Goal: Transaction & Acquisition: Purchase product/service

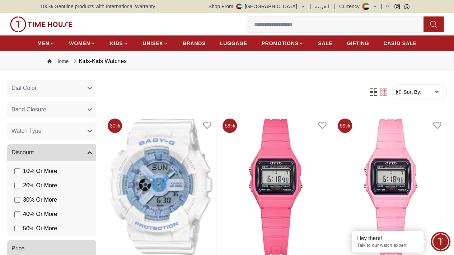
scroll to position [204, 0]
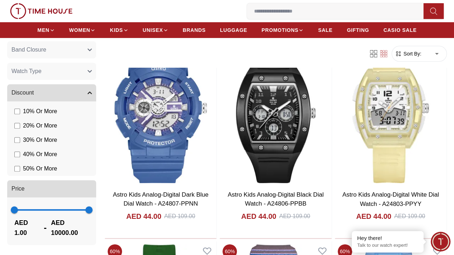
scroll to position [190, 0]
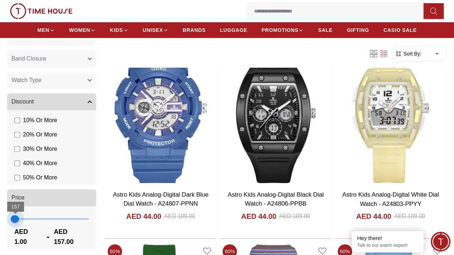
type input "**"
drag, startPoint x: 138, startPoint y: 222, endPoint x: 48, endPoint y: 223, distance: 89.7
click at [19, 223] on span "79" at bounding box center [14, 219] width 7 height 7
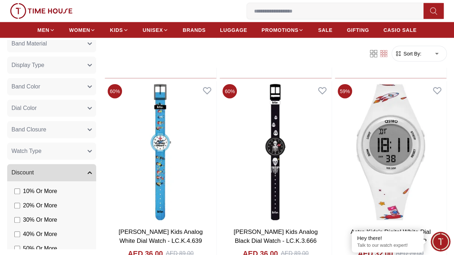
scroll to position [118, 0]
click at [88, 150] on button "Watch Type" at bounding box center [51, 151] width 89 height 17
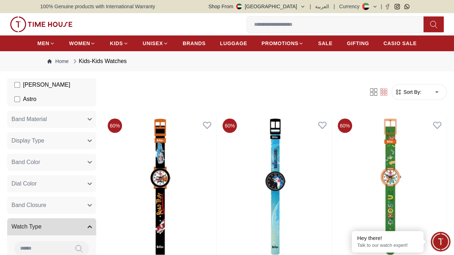
scroll to position [65, 0]
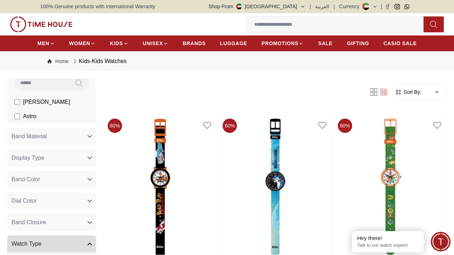
click at [96, 167] on button "Display Type" at bounding box center [51, 158] width 89 height 17
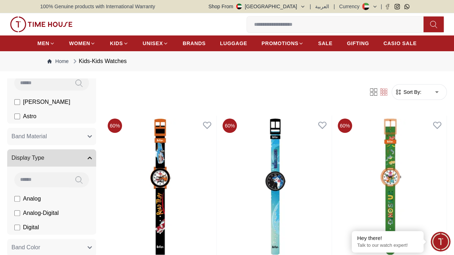
click at [41, 203] on span "Analog" at bounding box center [32, 199] width 18 height 9
click at [96, 166] on button "Display Type" at bounding box center [51, 158] width 89 height 17
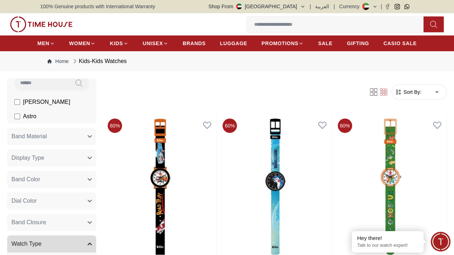
click at [90, 188] on button "Band Color" at bounding box center [51, 179] width 89 height 17
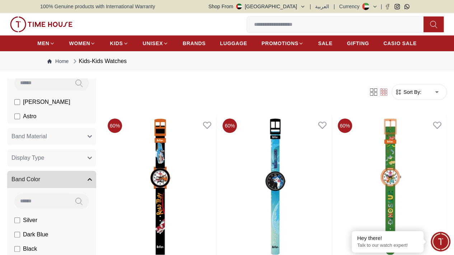
click at [96, 188] on button "Band Color" at bounding box center [51, 179] width 89 height 17
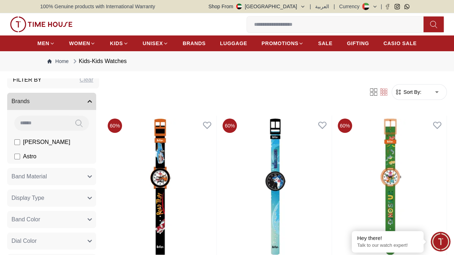
scroll to position [36, 0]
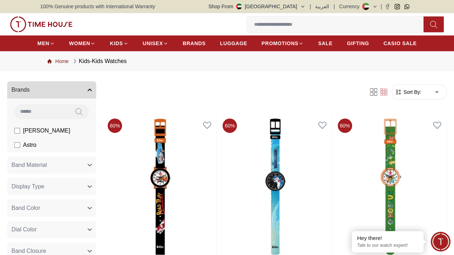
click at [65, 65] on link "Home" at bounding box center [57, 61] width 21 height 7
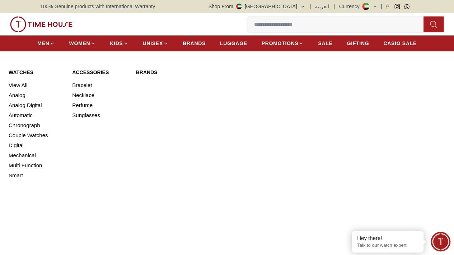
scroll to position [108, 0]
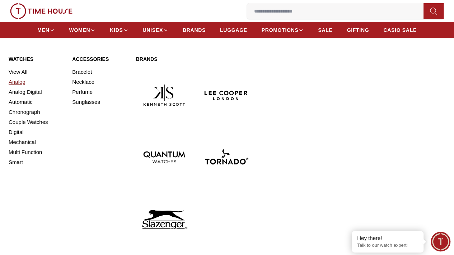
click at [24, 87] on link "Analog" at bounding box center [36, 82] width 55 height 10
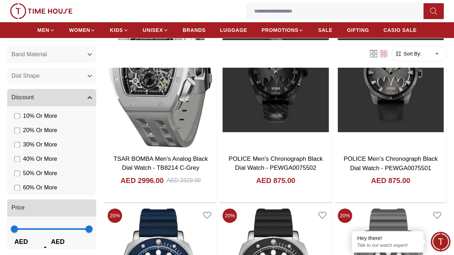
scroll to position [477, 0]
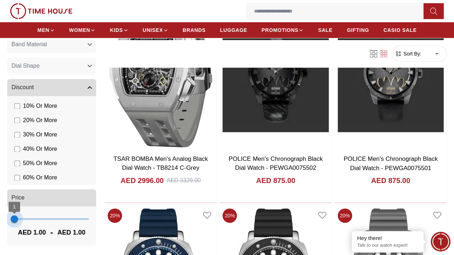
type input "**"
drag, startPoint x: 139, startPoint y: 219, endPoint x: 48, endPoint y: 223, distance: 91.2
click at [19, 223] on span "79" at bounding box center [14, 219] width 7 height 7
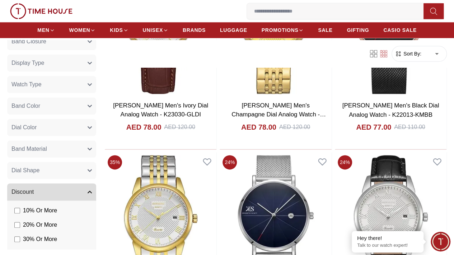
scroll to position [183, 0]
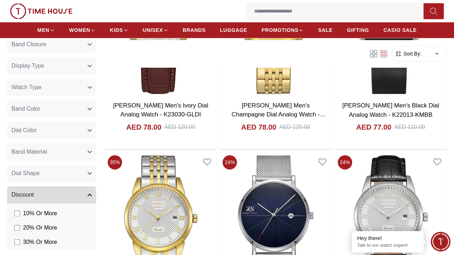
click at [39, 173] on span "Dial Shape" at bounding box center [25, 173] width 28 height 9
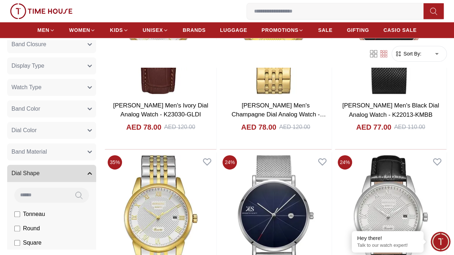
click at [39, 172] on span "Dial Shape" at bounding box center [25, 173] width 28 height 9
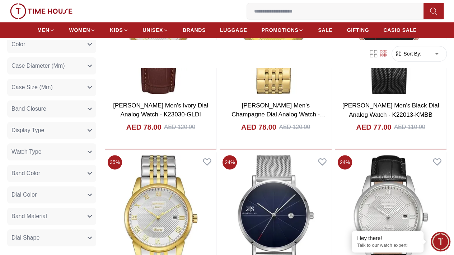
scroll to position [111, 0]
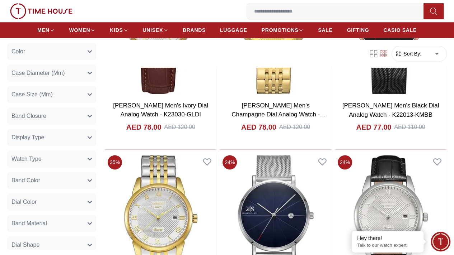
click at [83, 155] on button "Watch Type" at bounding box center [51, 159] width 89 height 17
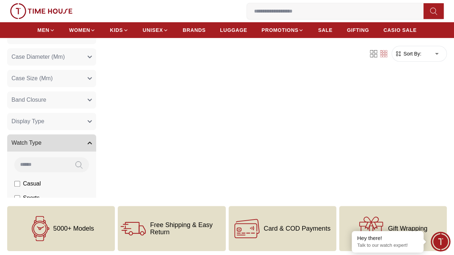
scroll to position [108, 0]
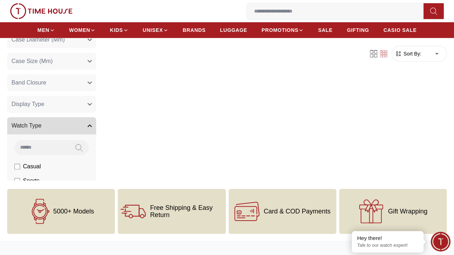
click at [41, 171] on span "Casual" at bounding box center [32, 166] width 18 height 9
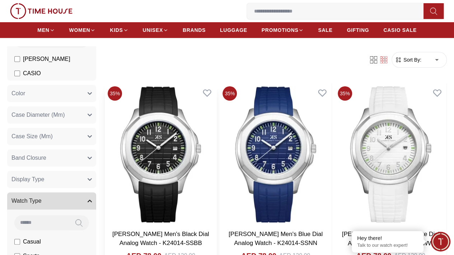
scroll to position [72, 0]
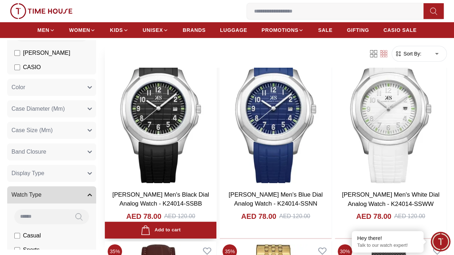
click at [210, 133] on img at bounding box center [161, 115] width 112 height 142
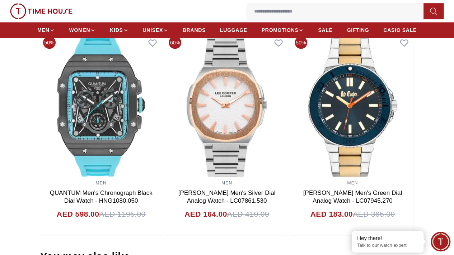
scroll to position [502, 0]
